Goal: Information Seeking & Learning: Check status

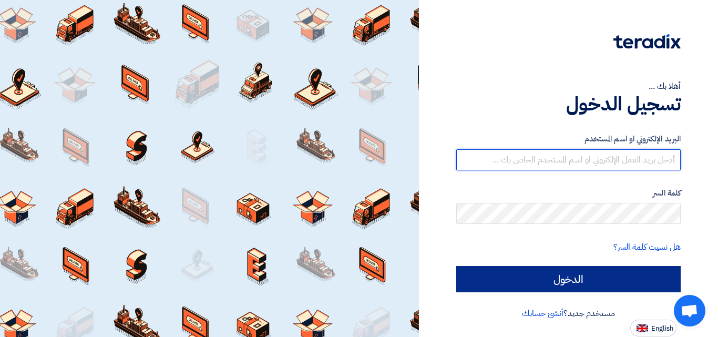
type input "[EMAIL_ADDRESS][DOMAIN_NAME]"
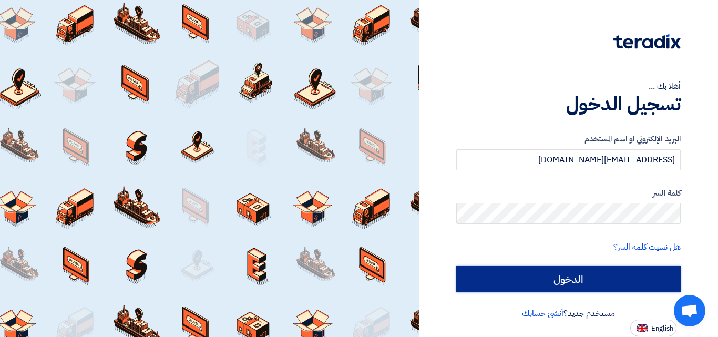
click at [593, 276] on input "الدخول" at bounding box center [568, 279] width 225 height 26
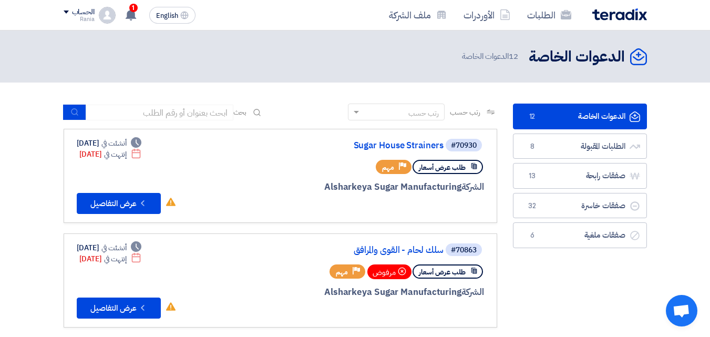
click at [491, 57] on span "12 الدعوات الخاصة" at bounding box center [491, 56] width 58 height 12
click at [543, 16] on link "الطلبات" at bounding box center [549, 15] width 61 height 25
click at [543, 17] on link "الطلبات" at bounding box center [549, 15] width 61 height 25
click at [544, 17] on link "الطلبات" at bounding box center [549, 15] width 61 height 25
click at [489, 13] on link "الأوردرات" at bounding box center [487, 15] width 64 height 25
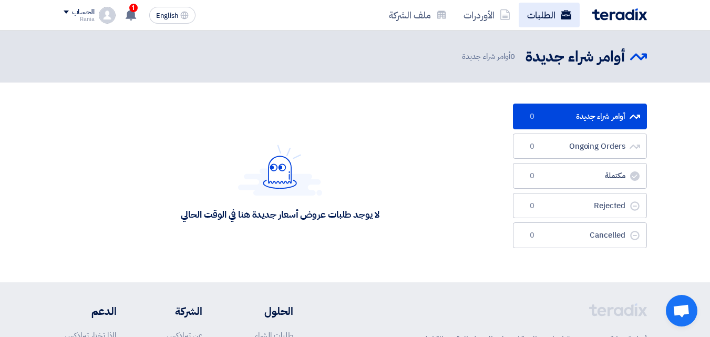
click at [540, 18] on link "الطلبات" at bounding box center [549, 15] width 61 height 25
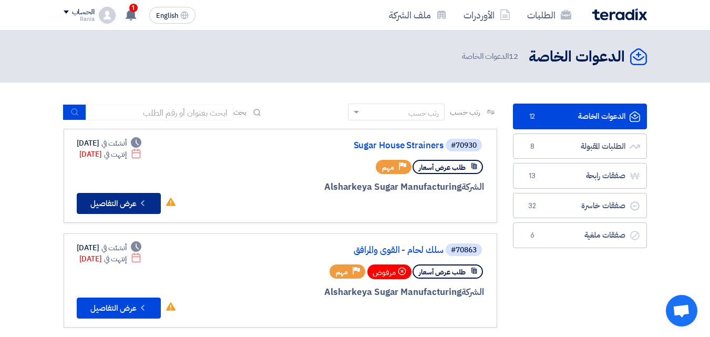
click at [106, 203] on button "Check details عرض التفاصيل" at bounding box center [119, 203] width 84 height 21
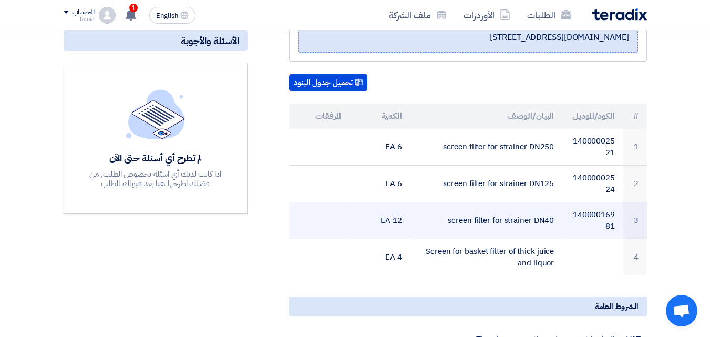
scroll to position [105, 0]
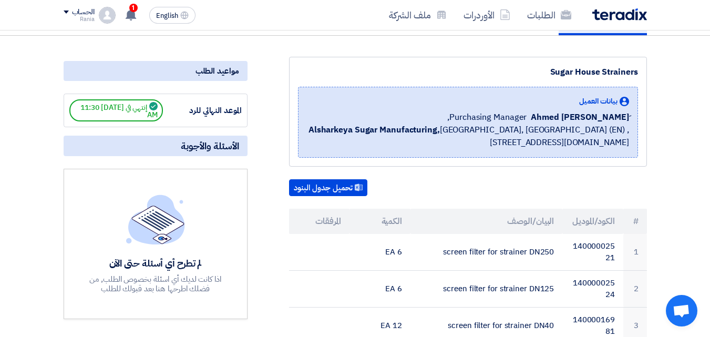
click at [189, 109] on div "الموعد النهائي للرد" at bounding box center [202, 111] width 79 height 12
click at [126, 112] on span "إنتهي في [DATE] 11:30 AM" at bounding box center [116, 110] width 94 height 22
click at [168, 65] on div "مواعيد الطلب" at bounding box center [156, 71] width 184 height 20
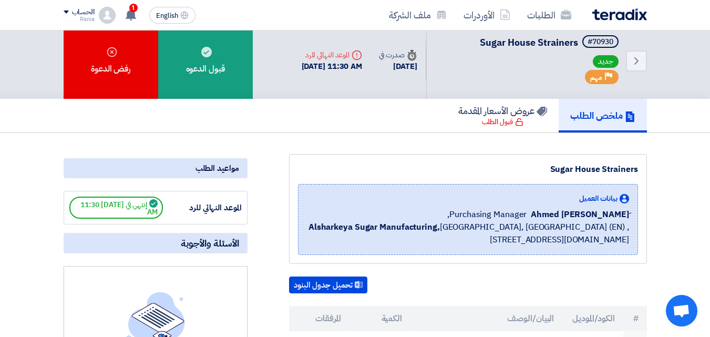
scroll to position [0, 0]
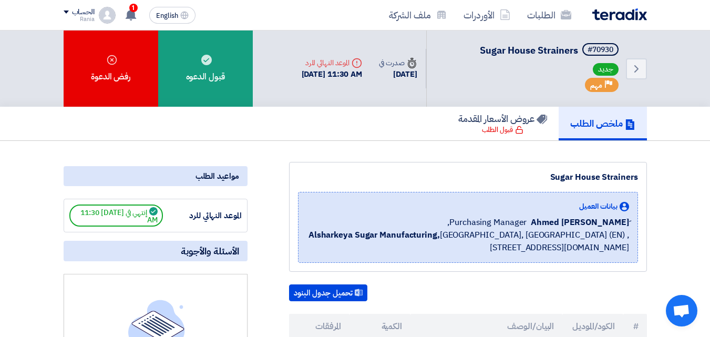
click at [139, 214] on span "إنتهي في [DATE] 11:30 AM" at bounding box center [116, 216] width 94 height 22
click at [198, 169] on div "مواعيد الطلب" at bounding box center [156, 176] width 184 height 20
click at [200, 175] on div "مواعيد الطلب" at bounding box center [156, 176] width 184 height 20
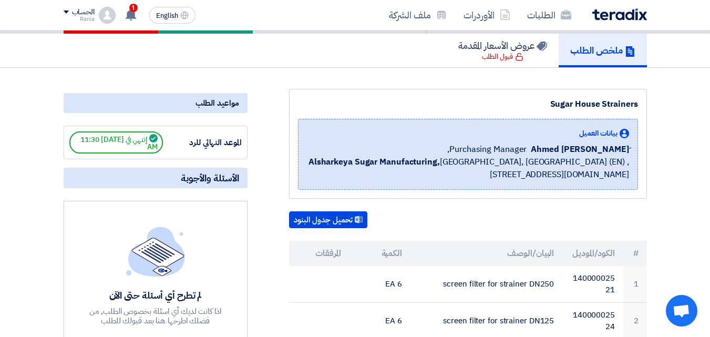
scroll to position [53, 0]
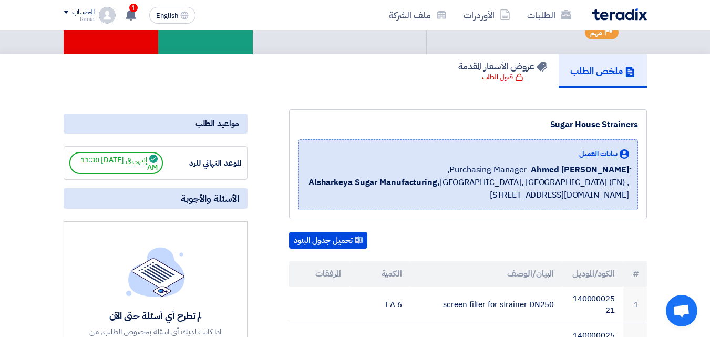
click at [108, 159] on span "إنتهي في [DATE] 11:30 AM" at bounding box center [116, 163] width 94 height 22
click at [156, 162] on span "إنتهي في [DATE] 11:30 AM" at bounding box center [116, 163] width 94 height 22
click at [214, 170] on div "الموعد النهائي للرد إنتهي في [DATE] 11:30 AM" at bounding box center [155, 163] width 172 height 22
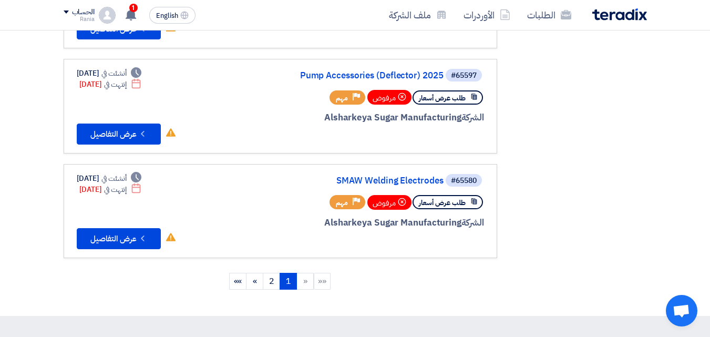
scroll to position [894, 0]
